Goal: Find specific page/section: Find specific page/section

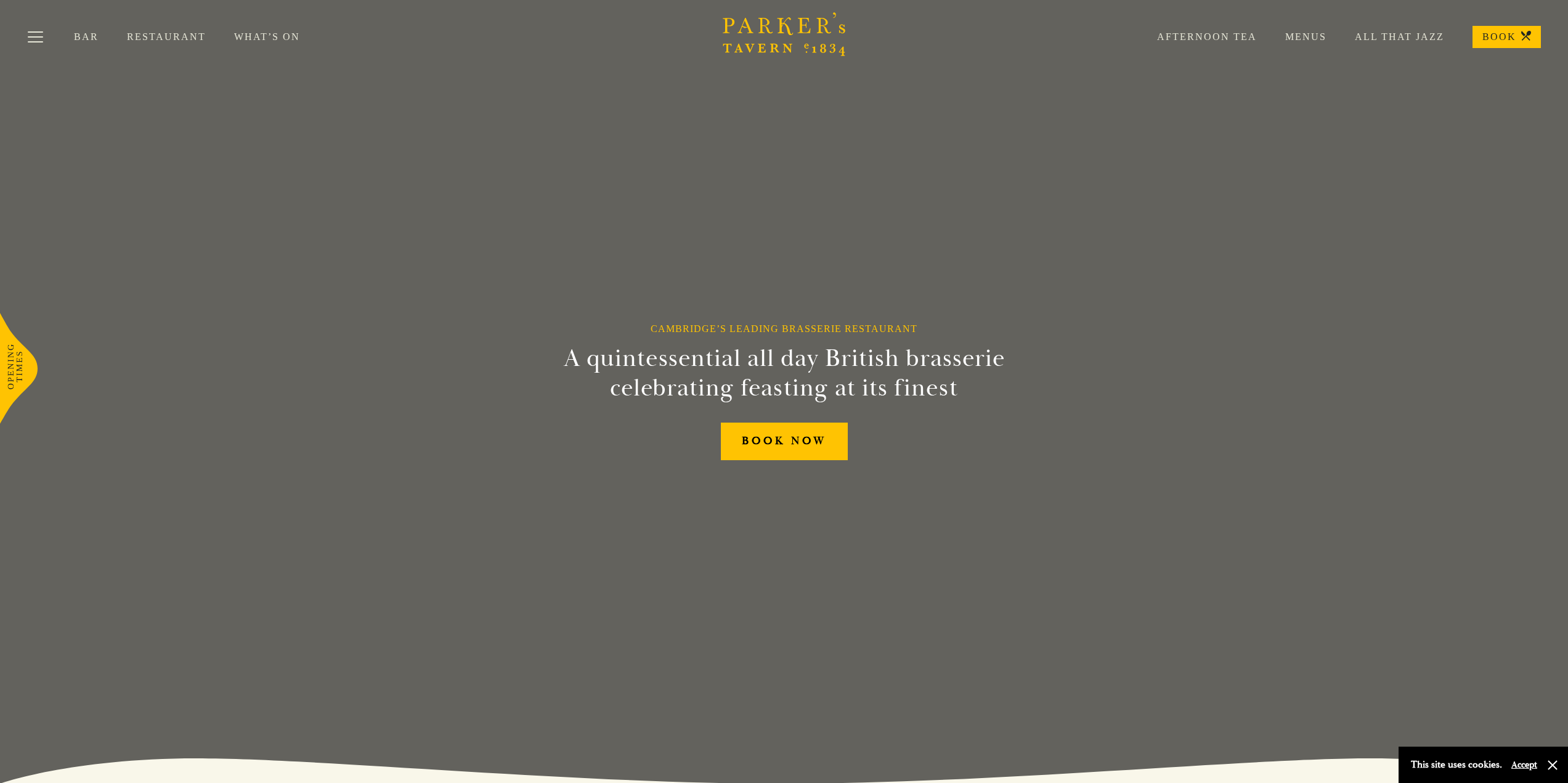
click at [1302, 38] on link "Menus" at bounding box center [1291, 37] width 70 height 12
click at [1307, 31] on link "Menus" at bounding box center [1291, 37] width 70 height 12
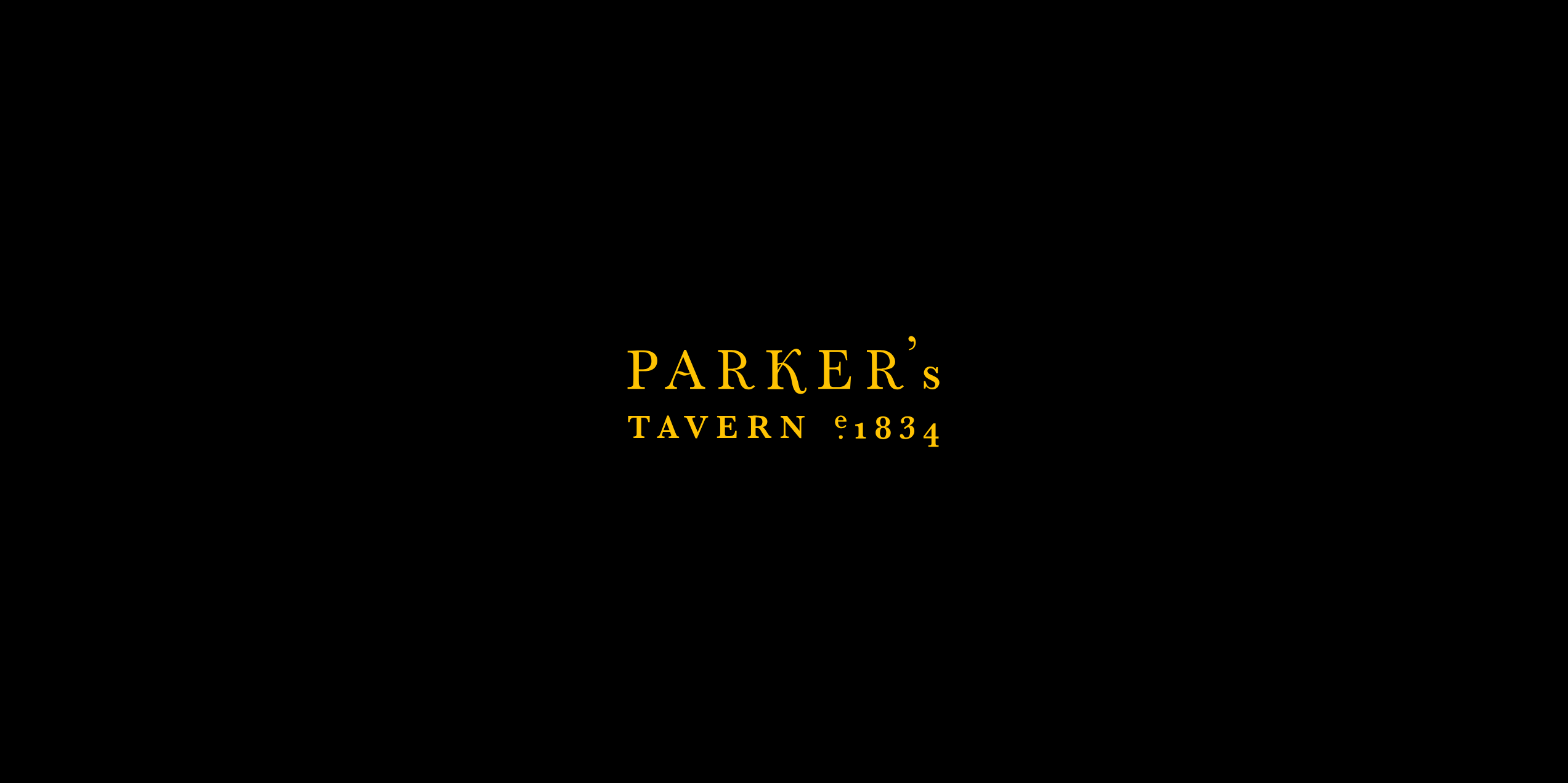
scroll to position [247, 0]
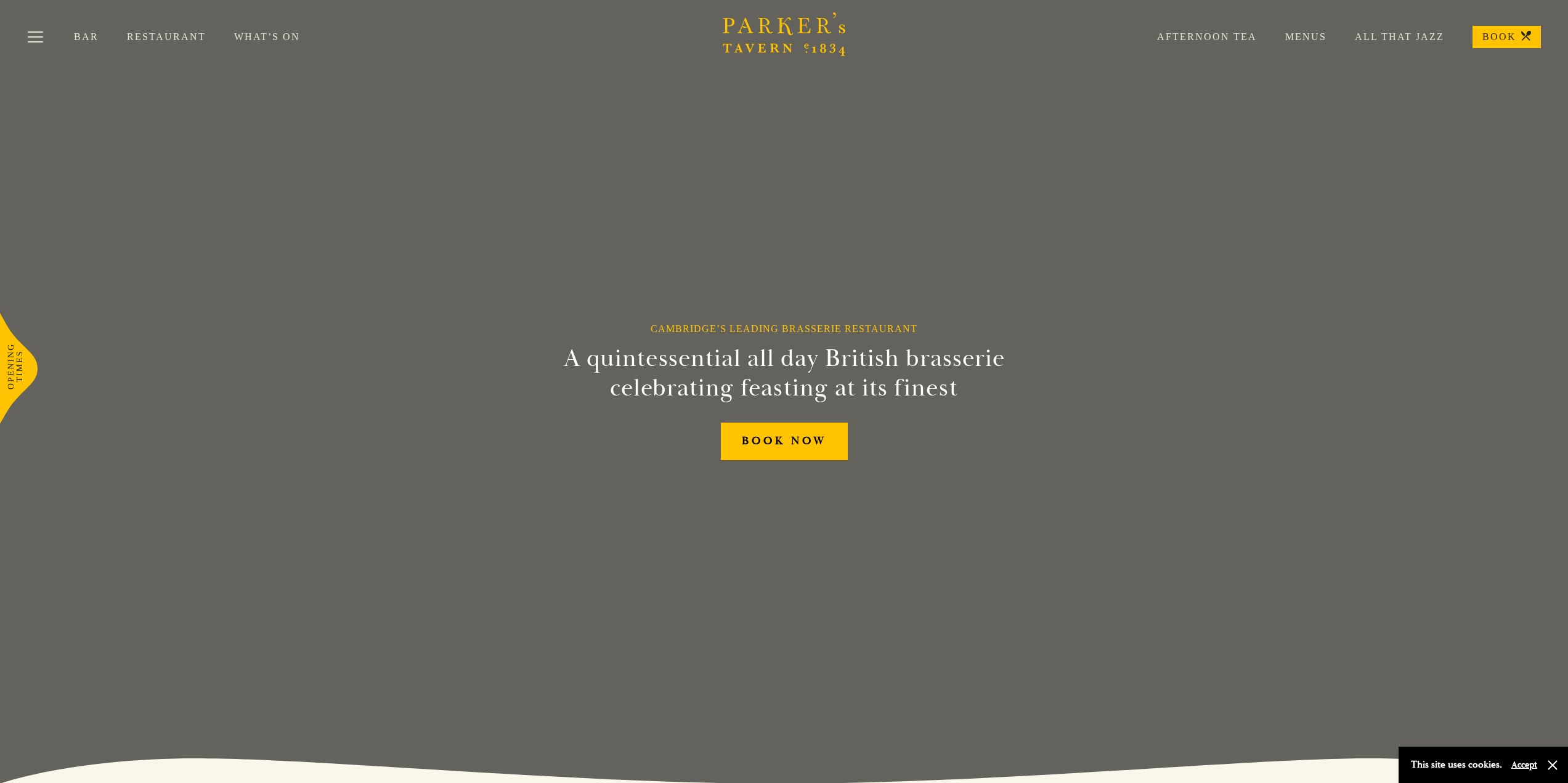
click at [1298, 36] on link "Menus" at bounding box center [1291, 37] width 70 height 12
